Goal: Task Accomplishment & Management: Use online tool/utility

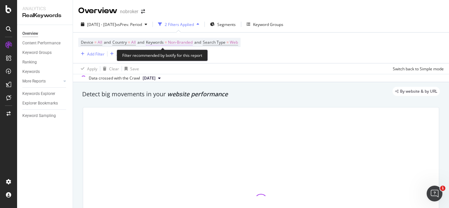
click at [189, 38] on span "Non-Branded" at bounding box center [180, 42] width 25 height 9
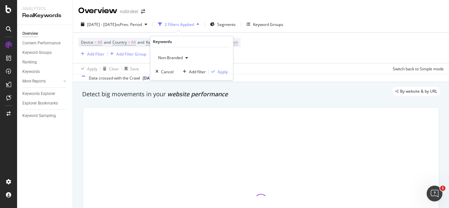
click at [184, 56] on div "button" at bounding box center [187, 58] width 8 height 4
click at [177, 59] on span "Non-Branded" at bounding box center [168, 58] width 27 height 6
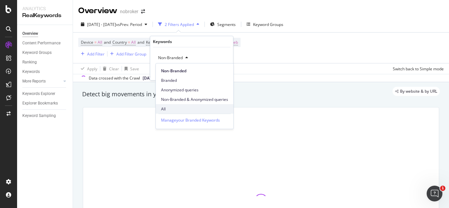
click at [166, 105] on div "All" at bounding box center [195, 109] width 78 height 10
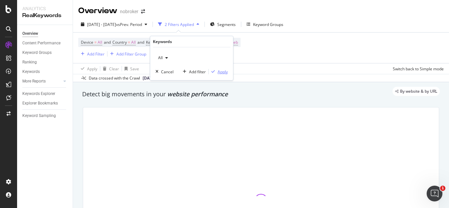
click at [219, 71] on div "Apply" at bounding box center [223, 72] width 10 height 6
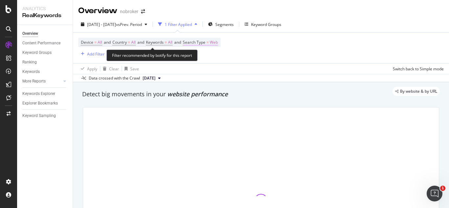
click at [218, 42] on span "Web" at bounding box center [214, 42] width 8 height 9
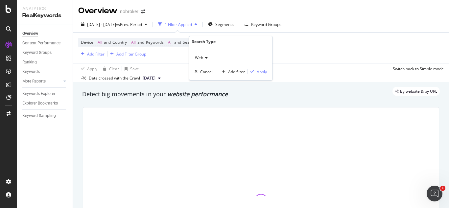
click at [199, 62] on div "Web" at bounding box center [231, 58] width 72 height 11
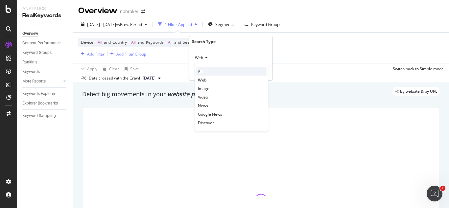
click at [203, 69] on div "All" at bounding box center [231, 71] width 70 height 9
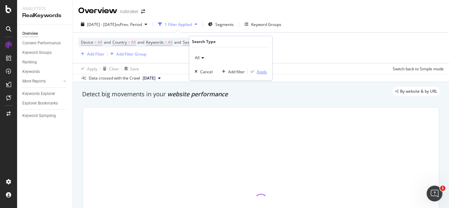
click at [260, 71] on div "Apply" at bounding box center [262, 72] width 10 height 6
click at [234, 23] on span "Segments" at bounding box center [224, 25] width 18 height 6
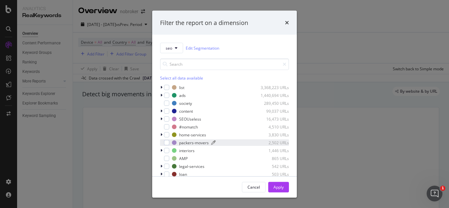
click at [185, 141] on div "packers-movers" at bounding box center [194, 143] width 30 height 6
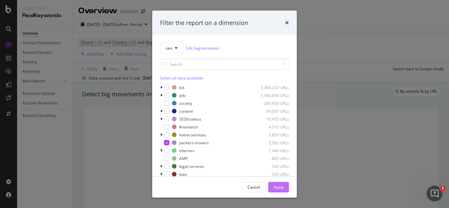
click at [276, 183] on div "Apply" at bounding box center [278, 187] width 10 height 10
